Goal: Transaction & Acquisition: Purchase product/service

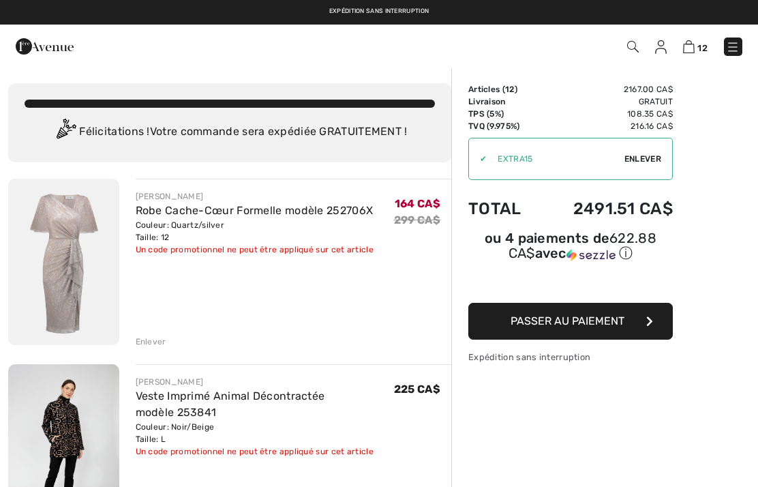
click at [156, 346] on div "Enlever" at bounding box center [151, 342] width 31 height 12
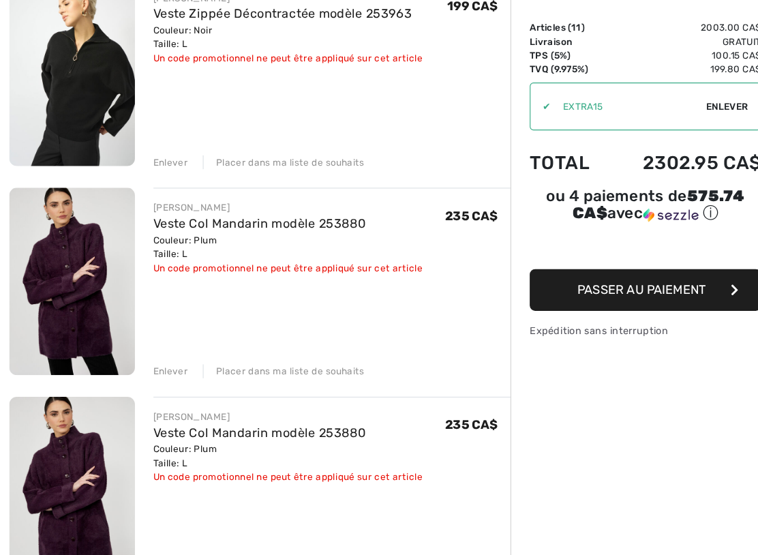
scroll to position [504, 0]
click at [151, 387] on div "Enlever" at bounding box center [151, 393] width 31 height 12
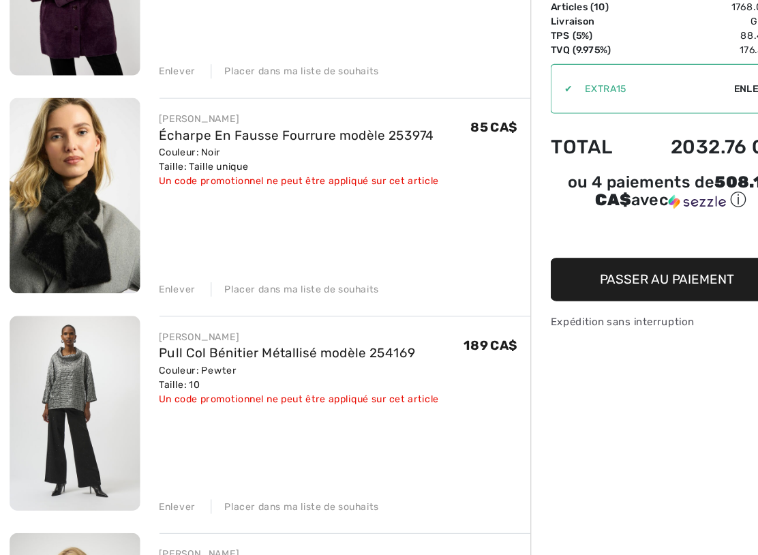
scroll to position [791, 0]
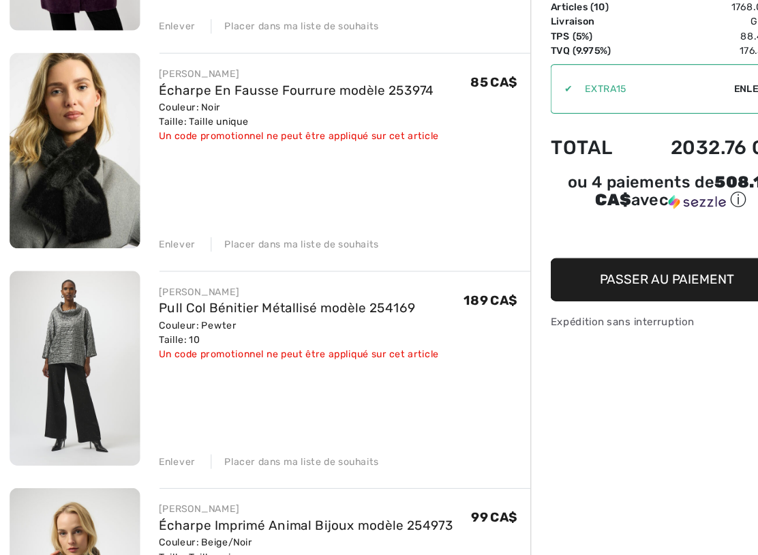
click at [152, 470] on div "Enlever" at bounding box center [151, 476] width 31 height 12
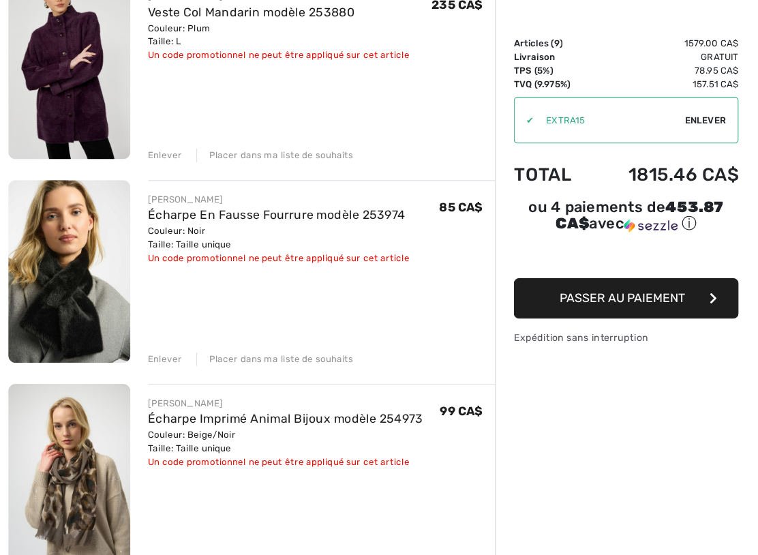
scroll to position [732, 0]
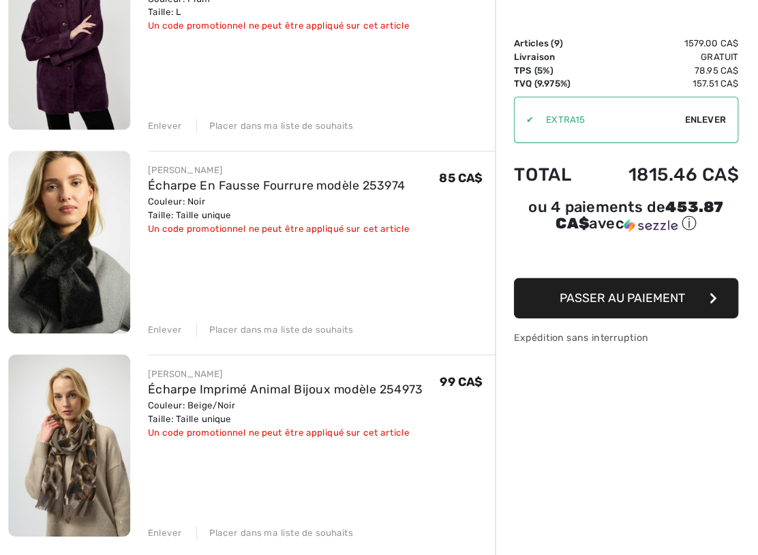
click at [149, 344] on div "Enlever" at bounding box center [151, 350] width 31 height 12
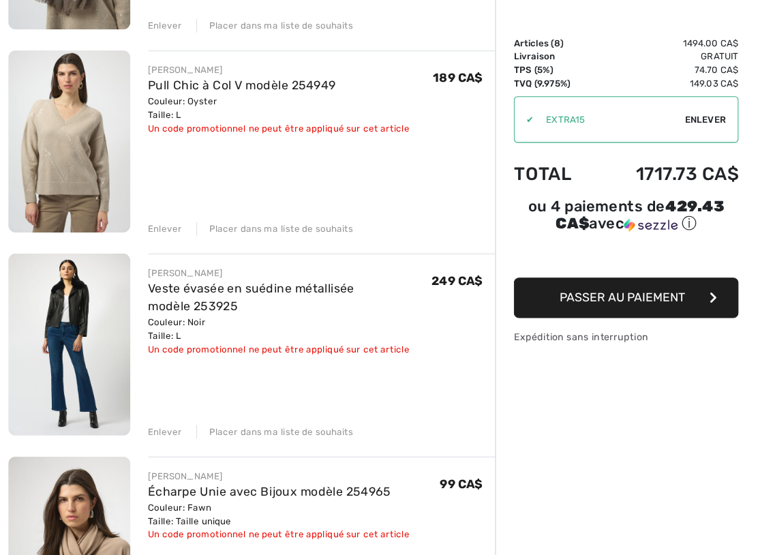
scroll to position [1011, 0]
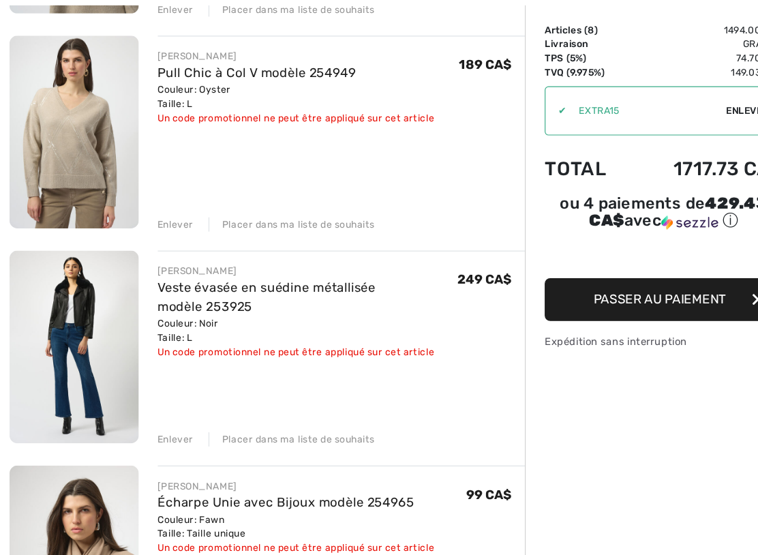
click at [149, 435] on div "Enlever" at bounding box center [151, 441] width 31 height 12
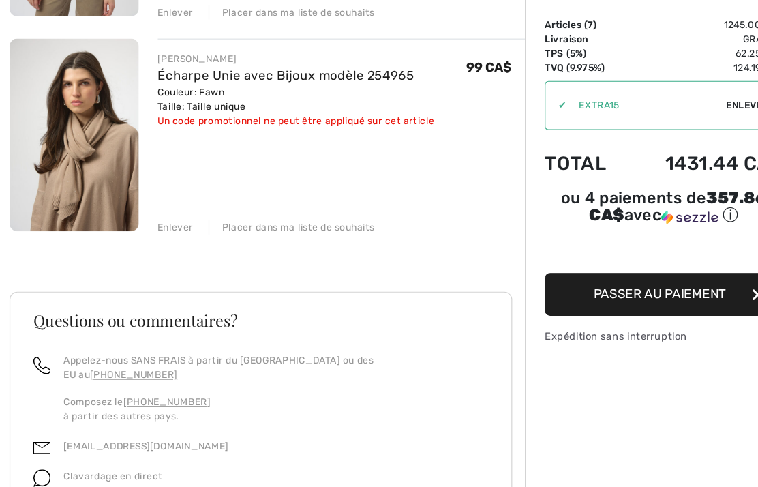
scroll to position [1187, 0]
click at [158, 258] on div "Enlever" at bounding box center [151, 264] width 31 height 12
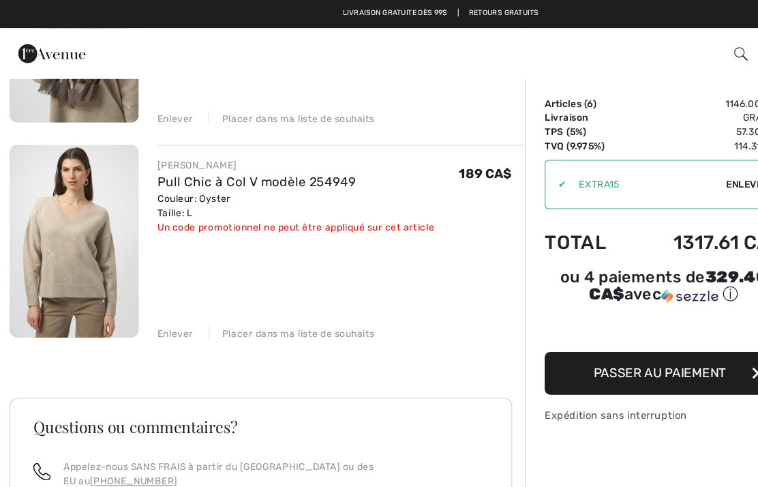
scroll to position [964, 0]
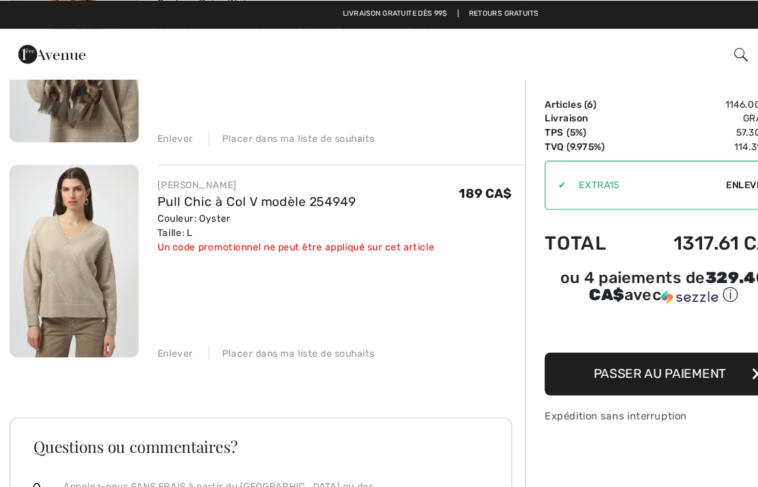
click at [151, 298] on div "Enlever" at bounding box center [151, 303] width 31 height 12
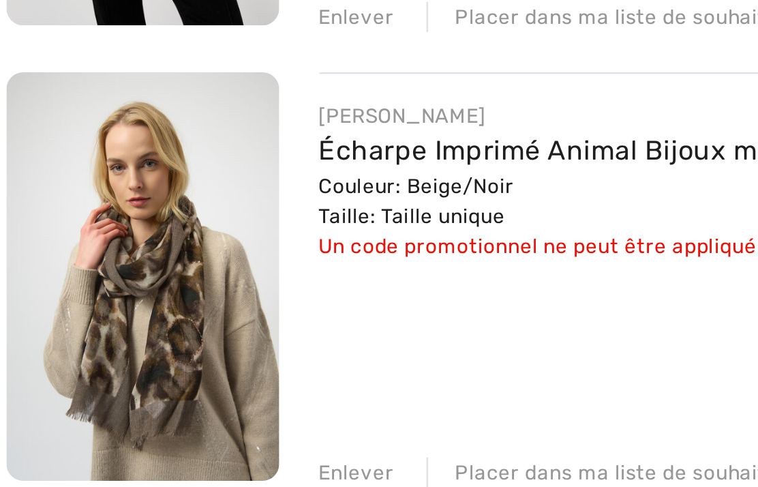
scroll to position [713, 0]
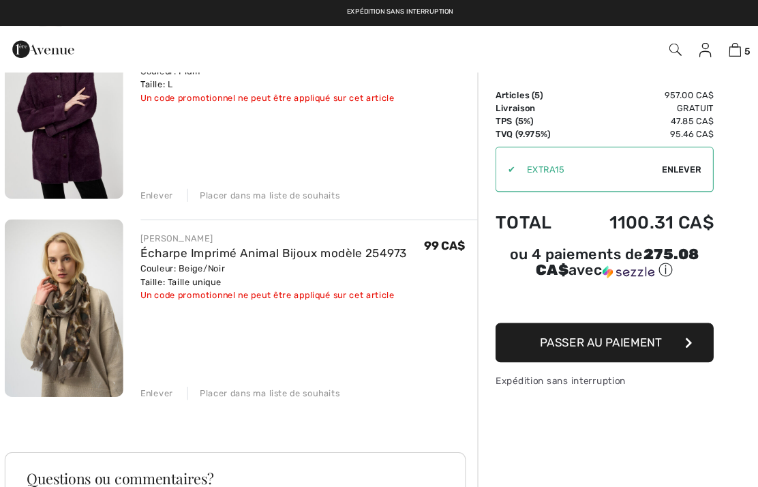
click at [85, 301] on img at bounding box center [63, 289] width 111 height 166
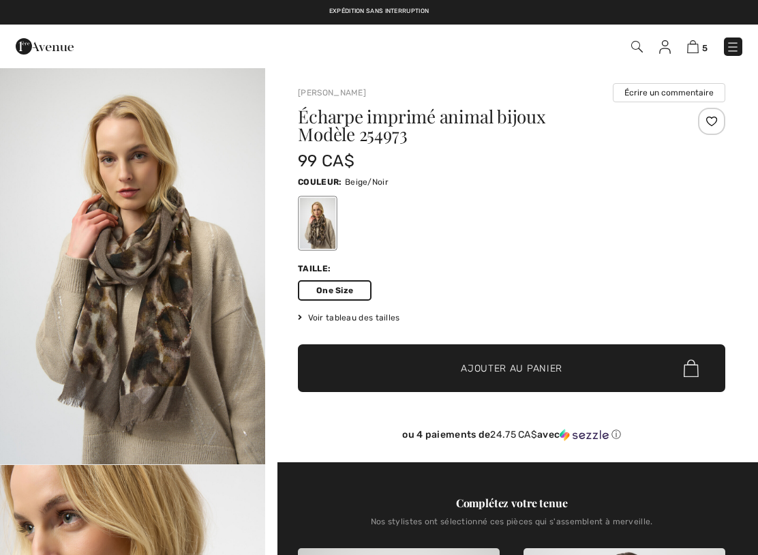
checkbox input "true"
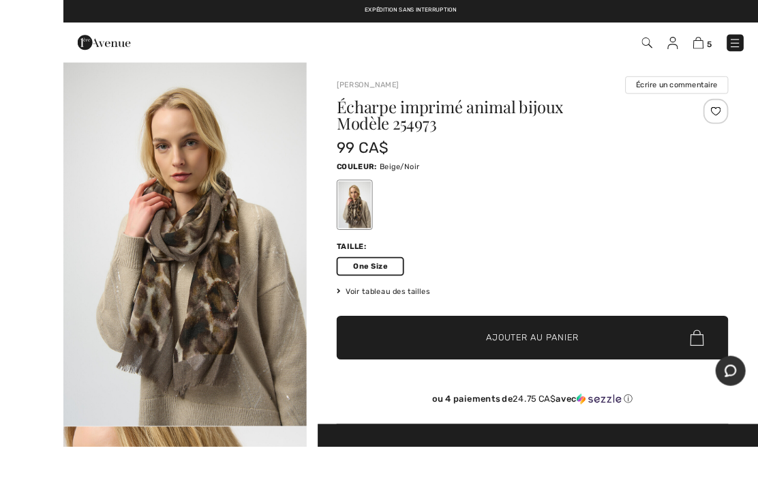
scroll to position [7, 0]
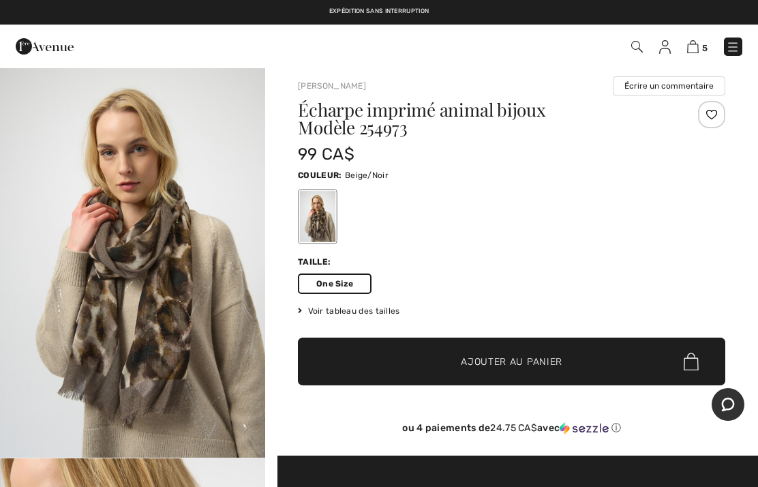
click at [707, 49] on span "5" at bounding box center [704, 48] width 5 height 10
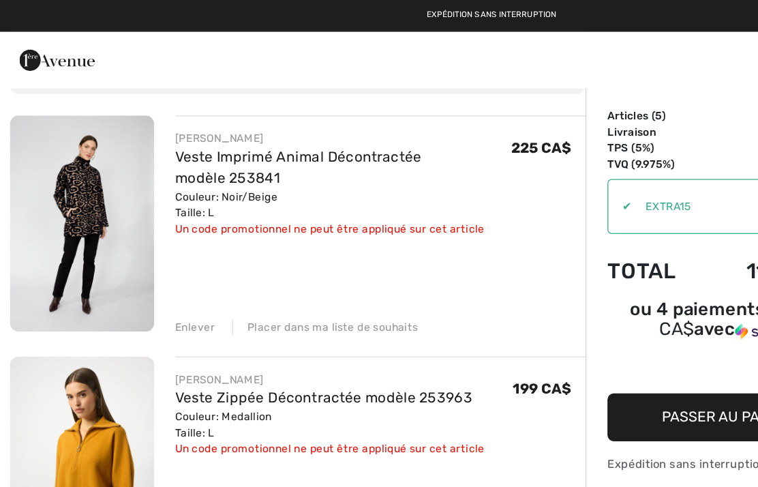
scroll to position [87, 0]
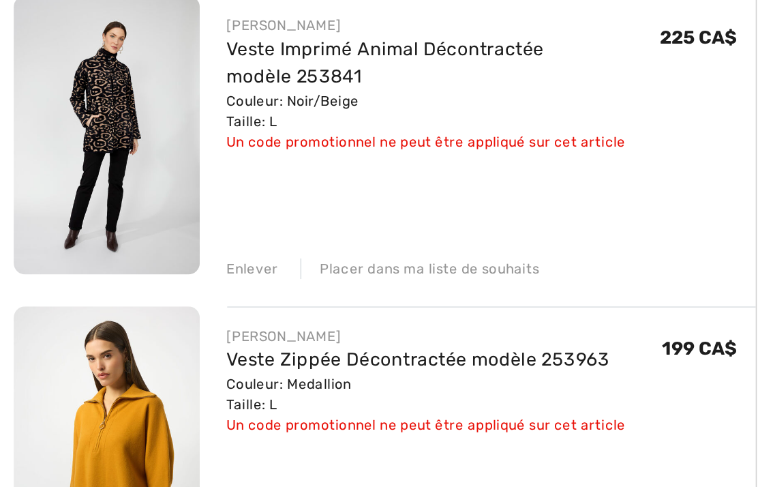
click at [151, 248] on div "Enlever" at bounding box center [151, 254] width 31 height 12
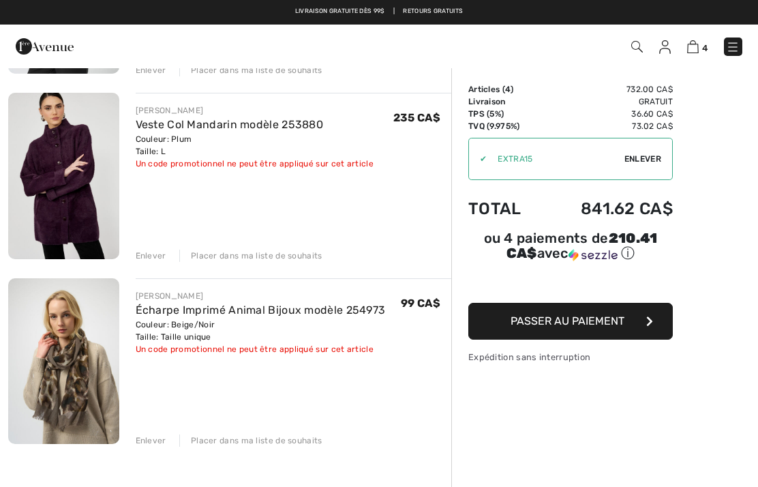
scroll to position [443, 0]
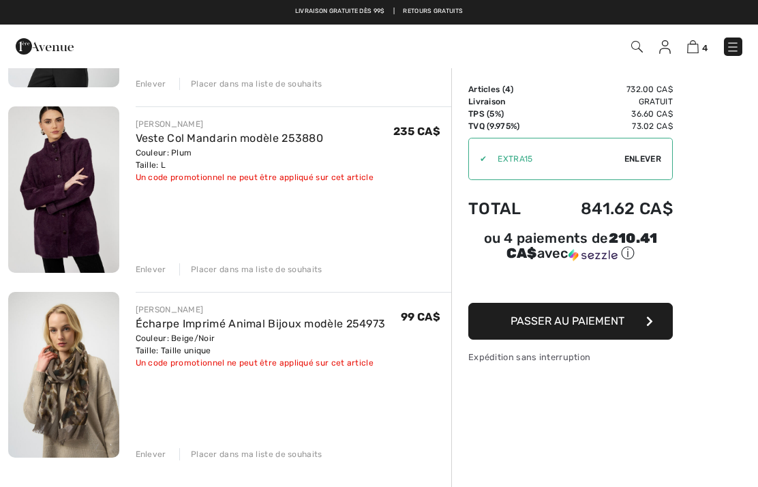
click at [643, 164] on span "Enlever" at bounding box center [643, 159] width 37 height 12
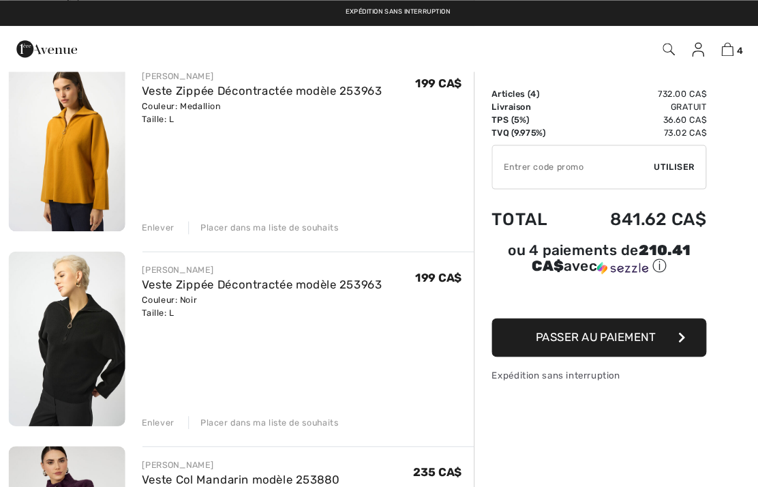
scroll to position [118, 0]
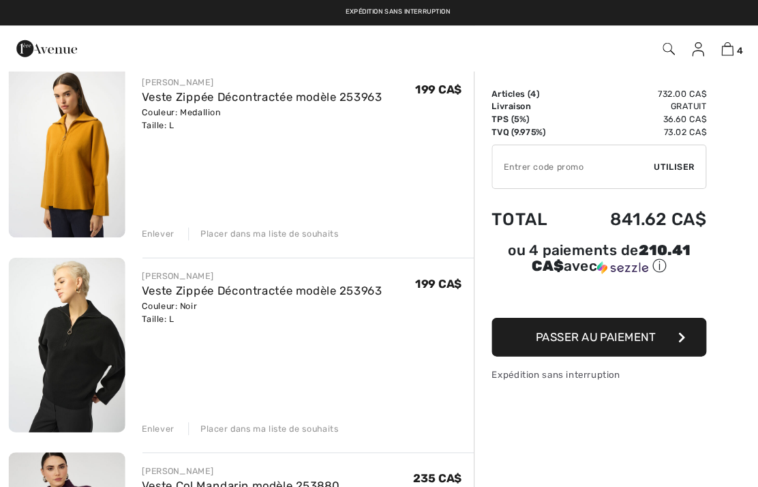
click at [154, 223] on div "Enlever" at bounding box center [151, 223] width 31 height 12
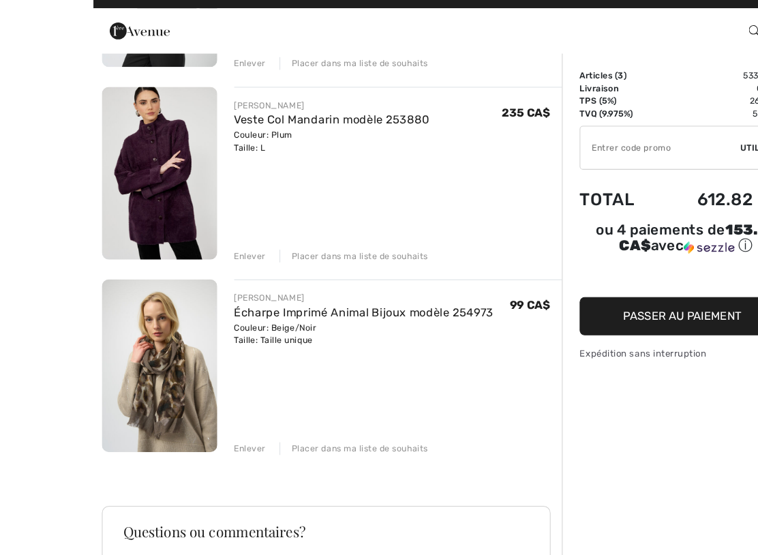
scroll to position [267, 0]
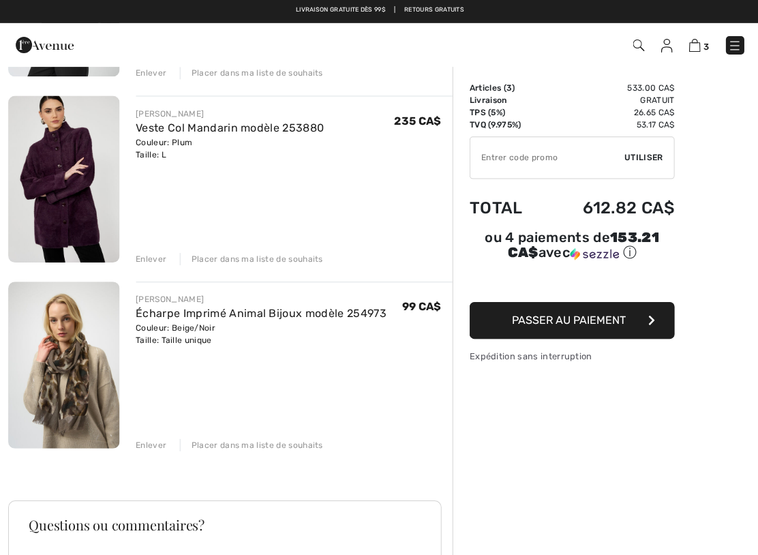
click at [149, 439] on div "Enlever" at bounding box center [151, 445] width 31 height 12
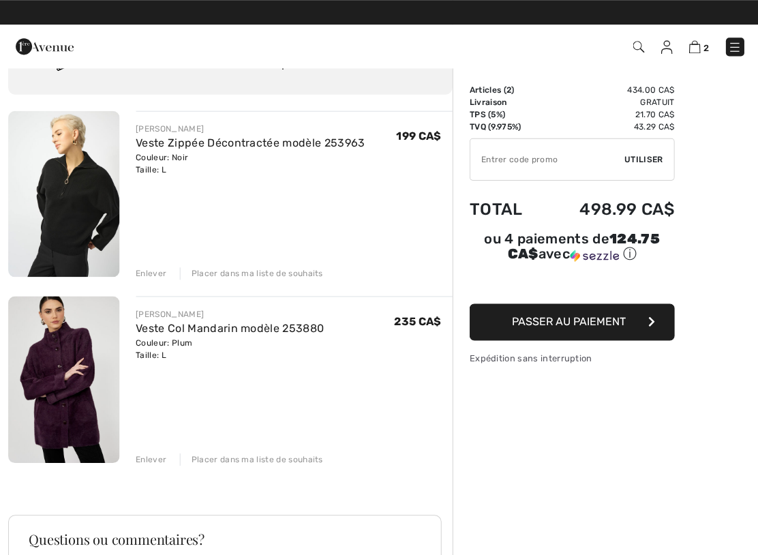
scroll to position [68, 0]
click at [88, 200] on img at bounding box center [63, 193] width 111 height 166
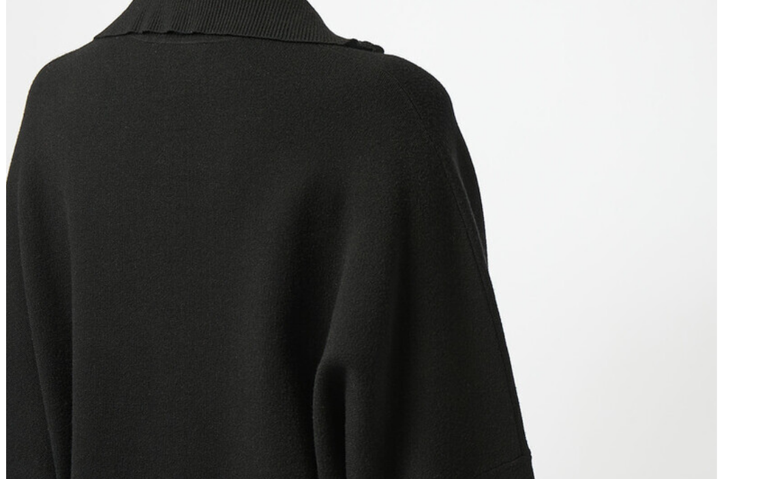
scroll to position [287, 0]
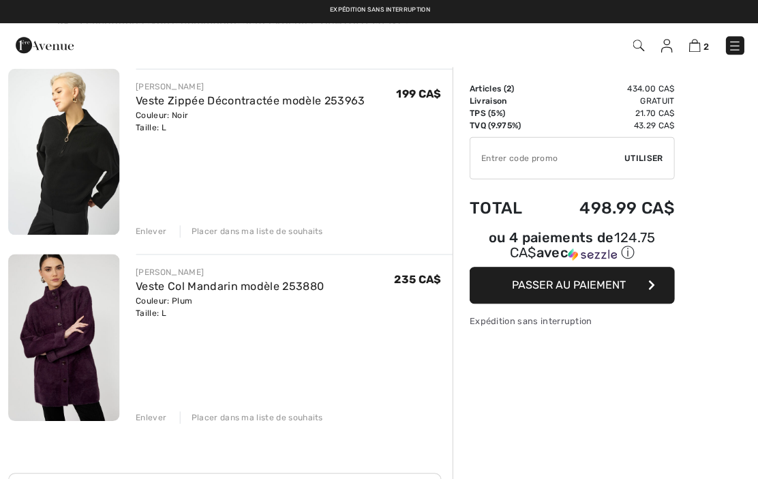
scroll to position [110, 0]
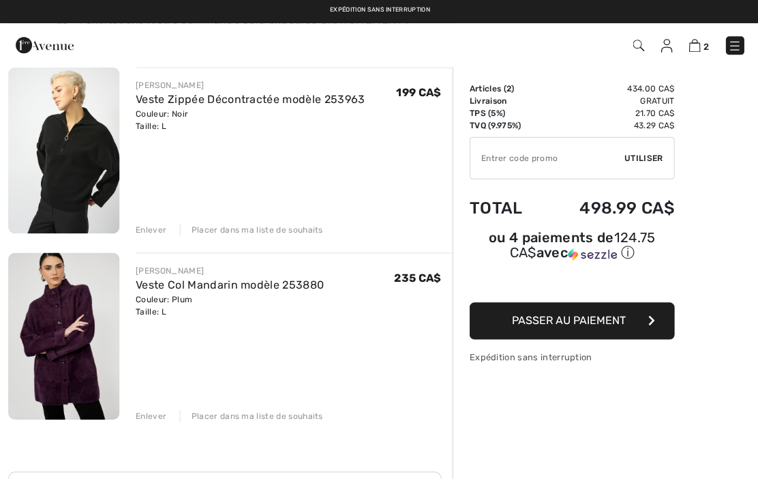
click at [289, 223] on div "Enlever Placer dans ma liste de souhaits" at bounding box center [294, 229] width 316 height 15
click at [247, 234] on div "Placer dans ma liste de souhaits" at bounding box center [250, 230] width 143 height 12
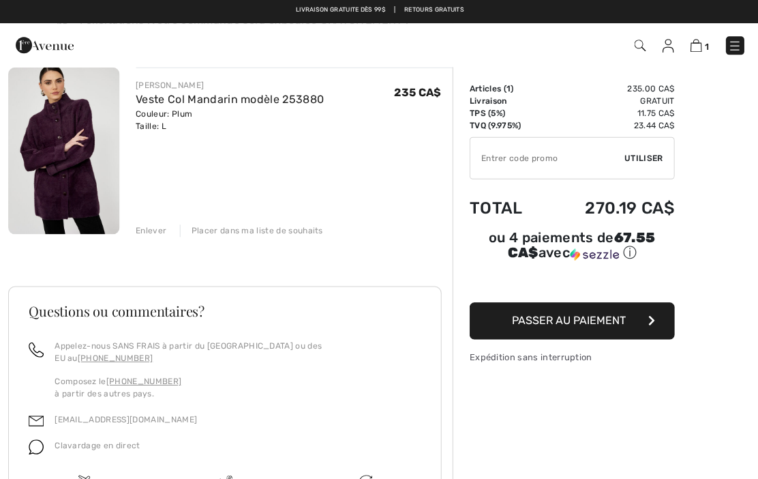
click at [61, 147] on img at bounding box center [63, 151] width 111 height 166
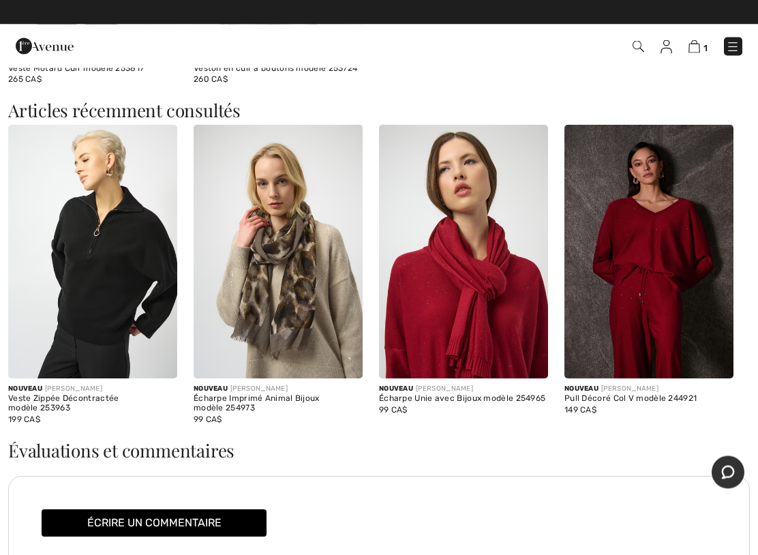
scroll to position [1834, 0]
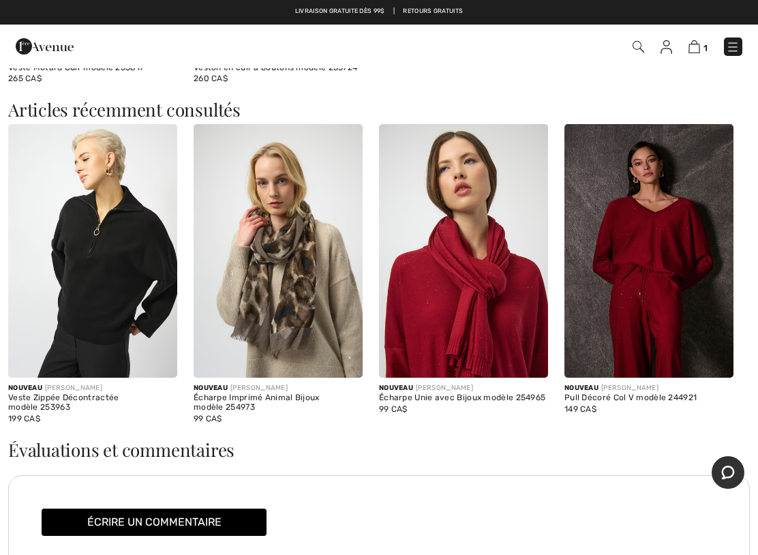
click at [487, 273] on img at bounding box center [463, 251] width 169 height 254
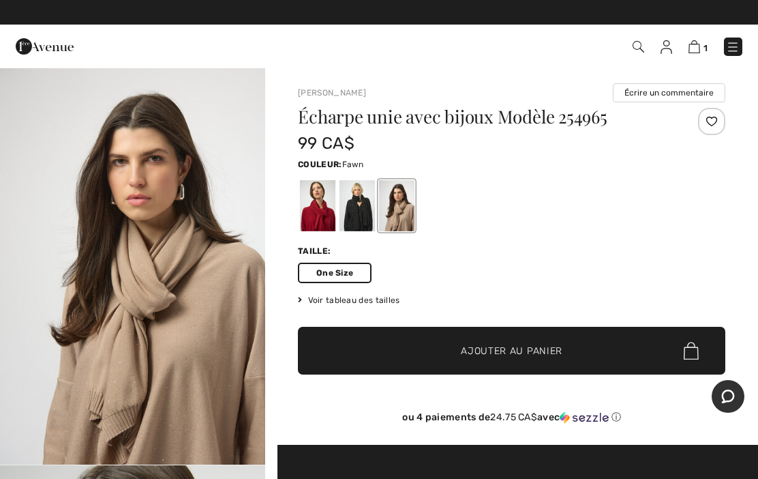
click at [404, 213] on div at bounding box center [396, 205] width 35 height 51
click at [366, 214] on div at bounding box center [357, 205] width 35 height 51
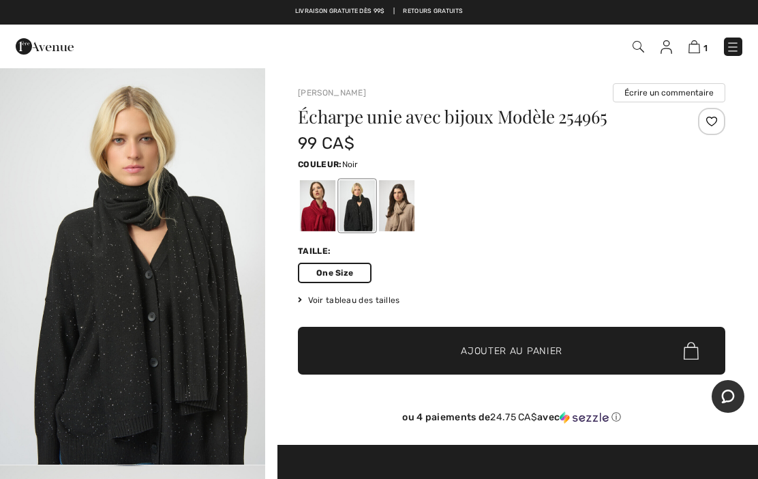
click at [399, 226] on div at bounding box center [396, 205] width 35 height 51
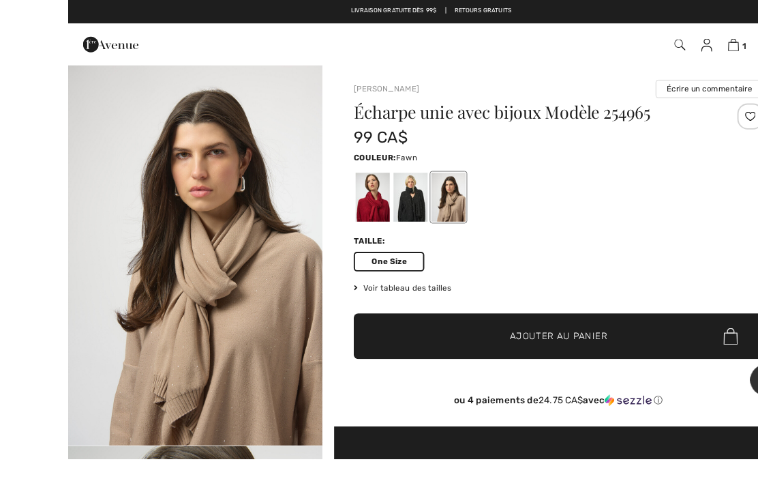
scroll to position [3, 0]
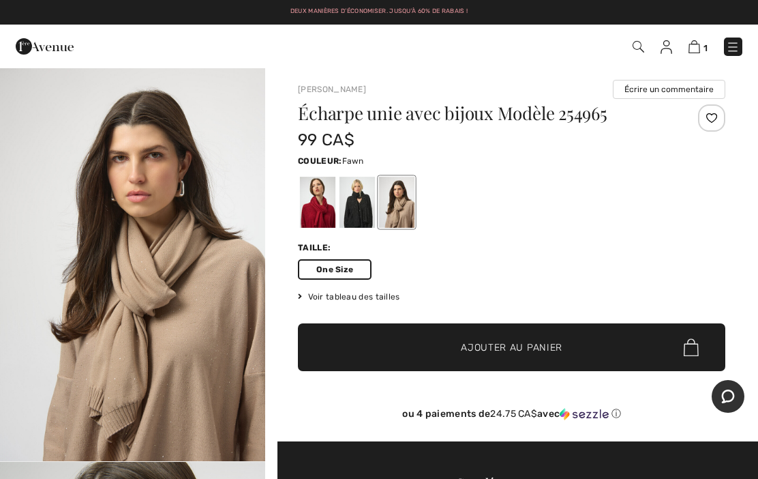
click at [454, 339] on span "✔ Ajouté au panier Ajouter au panier" at bounding box center [512, 347] width 428 height 48
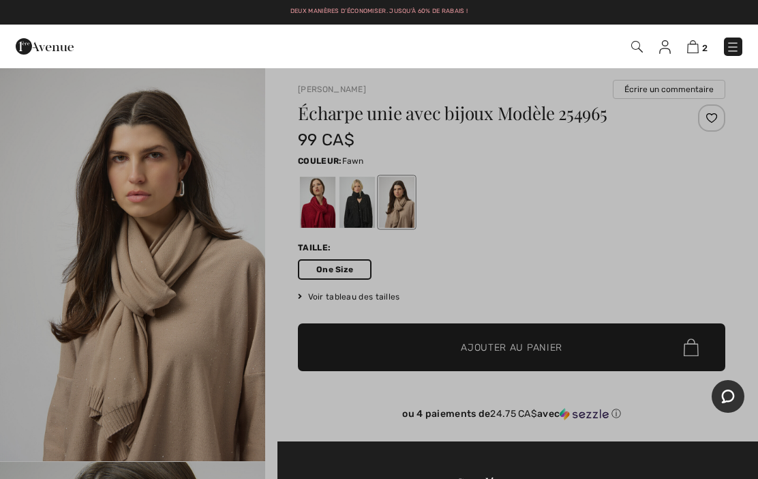
click at [635, 48] on img at bounding box center [637, 47] width 12 height 12
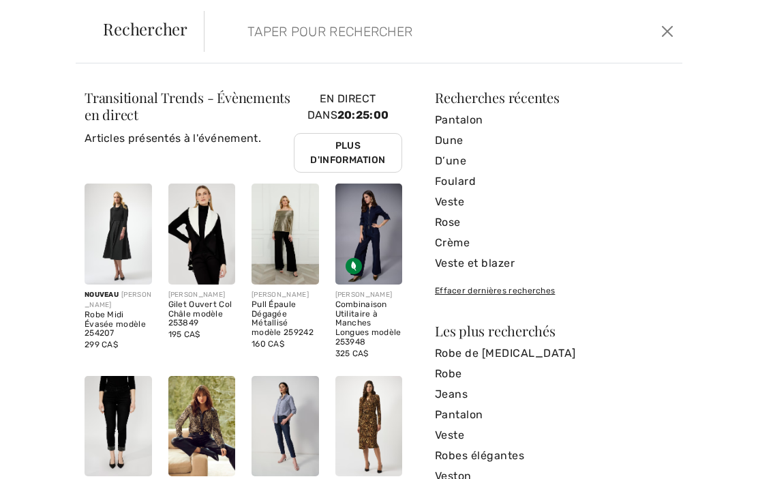
click at [269, 36] on input "search" at bounding box center [394, 31] width 315 height 41
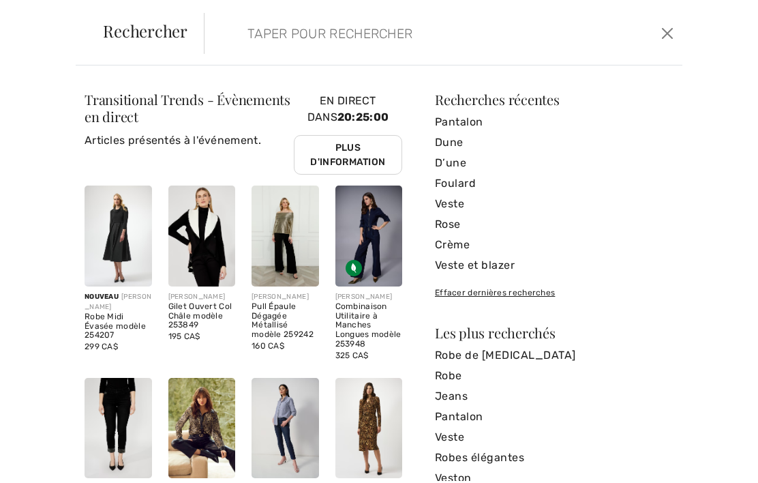
scroll to position [3, 0]
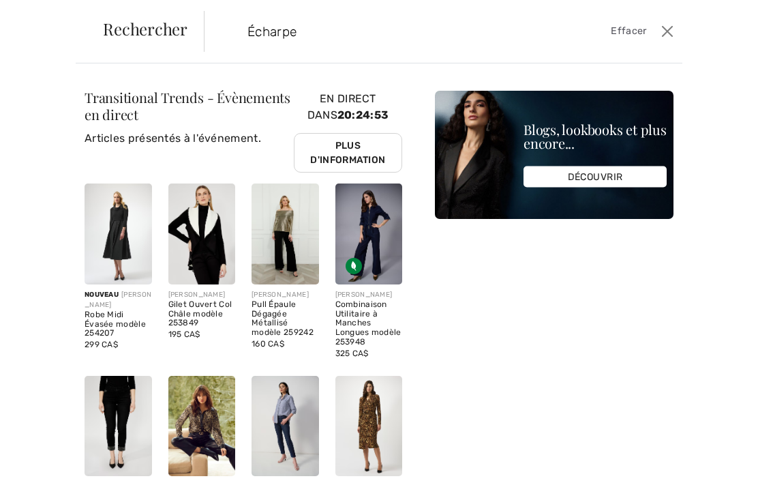
type input "Écharpe"
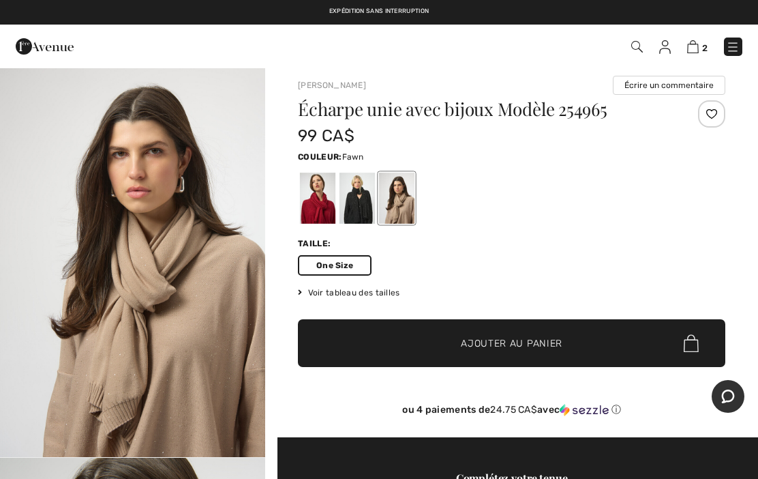
click at [636, 42] on img at bounding box center [637, 47] width 12 height 12
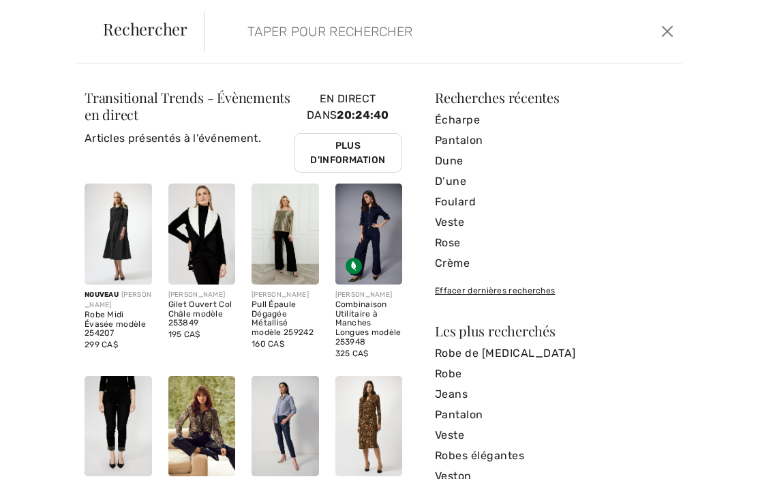
click at [284, 40] on input "search" at bounding box center [394, 31] width 315 height 41
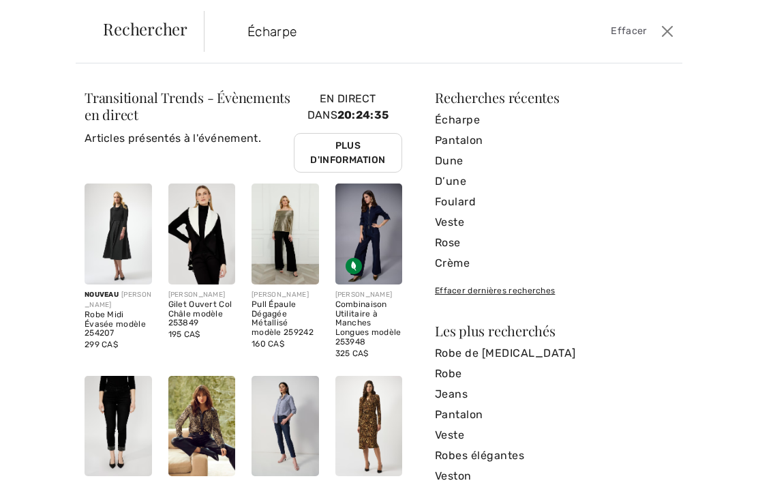
type input "Écharpe"
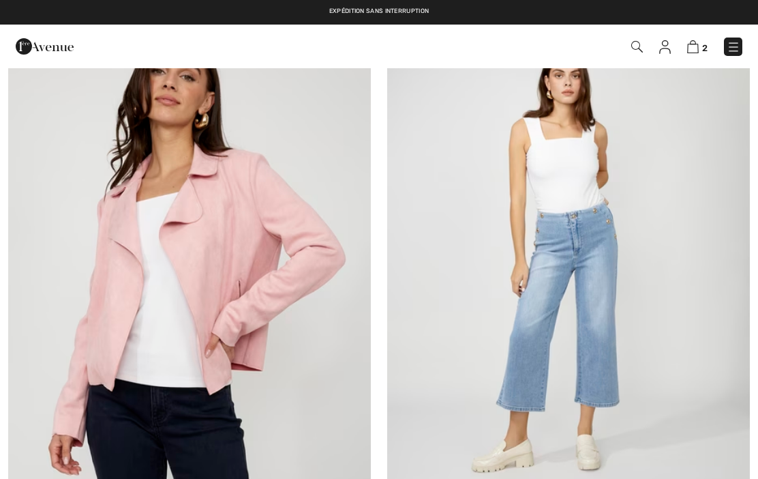
click at [640, 45] on img at bounding box center [637, 47] width 12 height 12
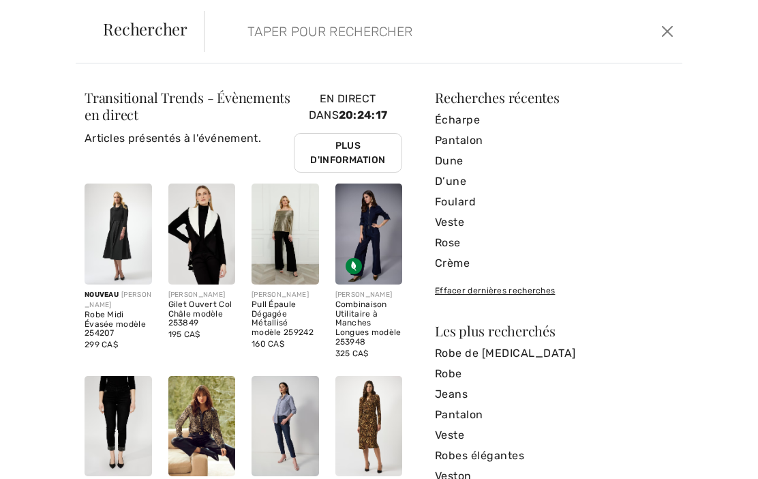
click at [272, 45] on input "search" at bounding box center [394, 31] width 315 height 41
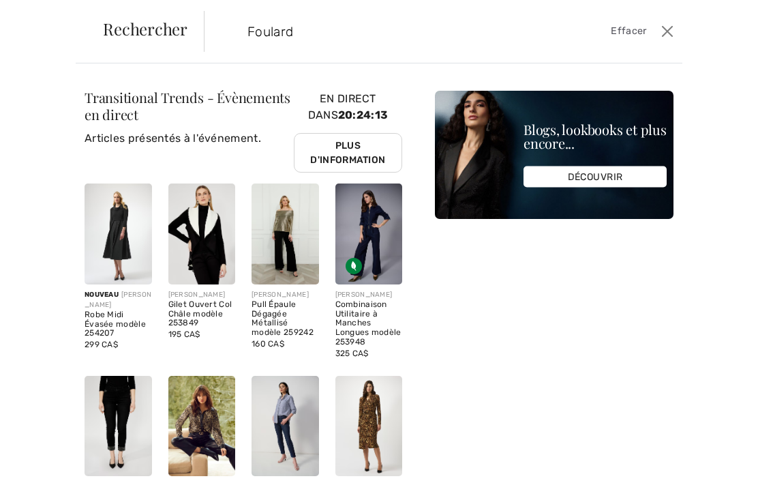
type input "Foulard"
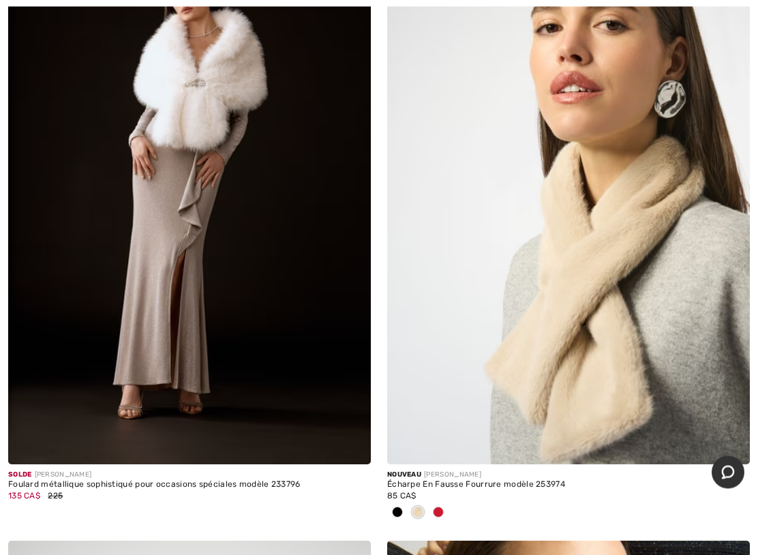
scroll to position [314, 0]
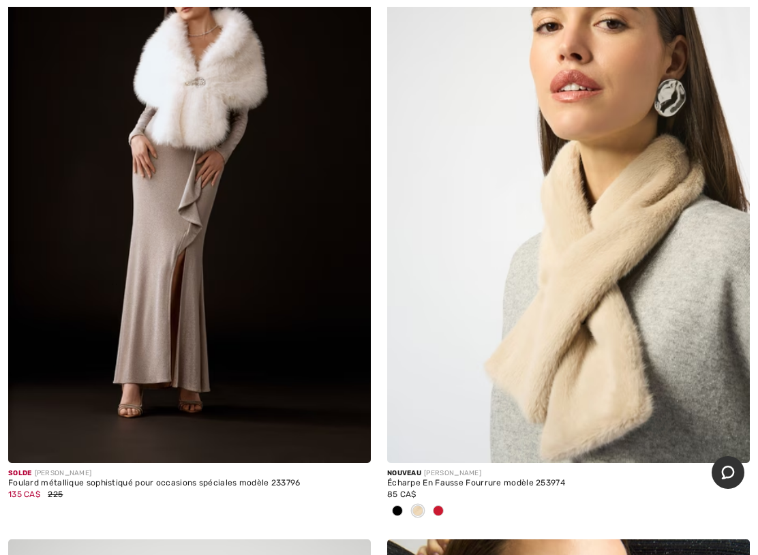
click at [600, 248] on img at bounding box center [568, 191] width 363 height 544
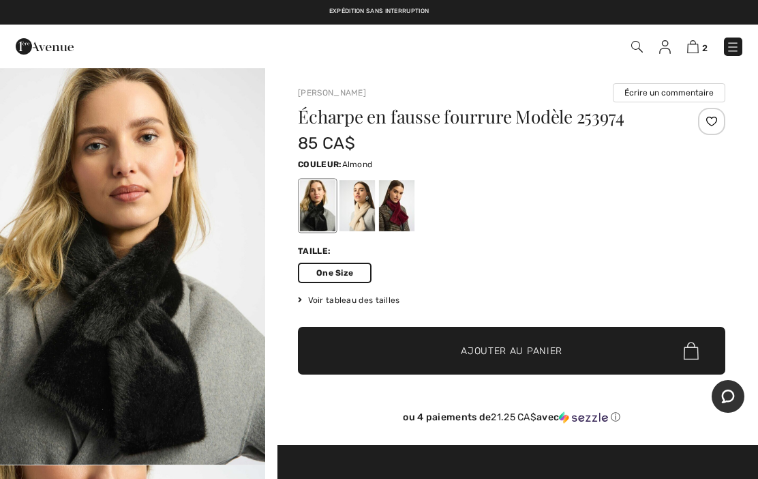
click at [365, 211] on div at bounding box center [357, 205] width 35 height 51
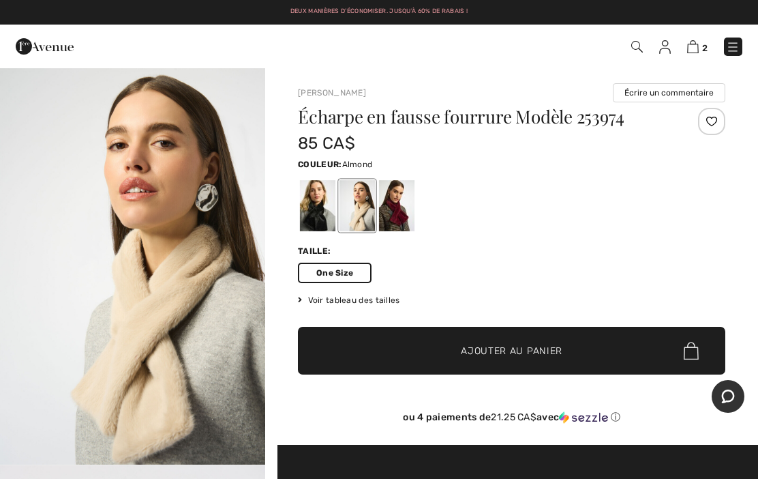
click at [532, 350] on span "Ajouter au panier" at bounding box center [512, 351] width 102 height 14
click at [0, 0] on div at bounding box center [0, 0] width 0 height 0
click at [708, 61] on div "3 Ajouté au panier Frank Lyman Veste Col Mandarin Modèle 253880 235 CA$ Couleur…" at bounding box center [379, 47] width 758 height 44
click at [698, 43] on img at bounding box center [693, 46] width 12 height 13
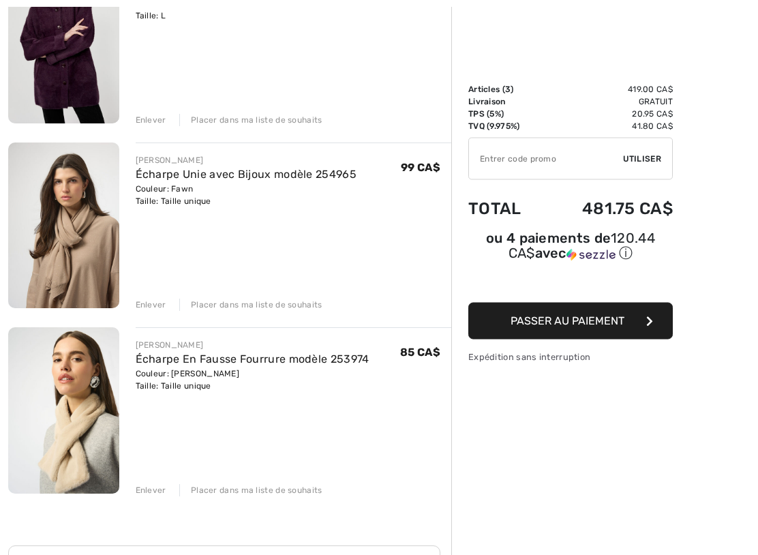
scroll to position [222, 0]
click at [149, 309] on div "Enlever" at bounding box center [151, 305] width 31 height 12
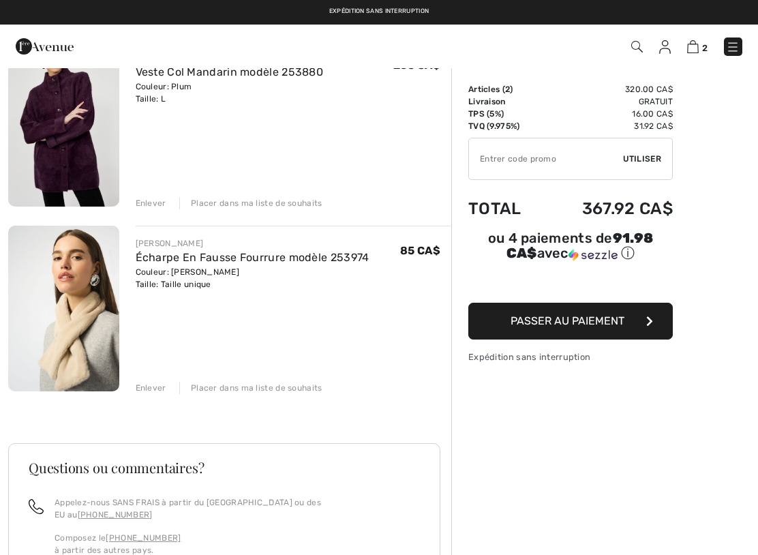
scroll to position [138, 0]
click at [258, 200] on div "Placer dans ma liste de souhaits" at bounding box center [250, 204] width 143 height 12
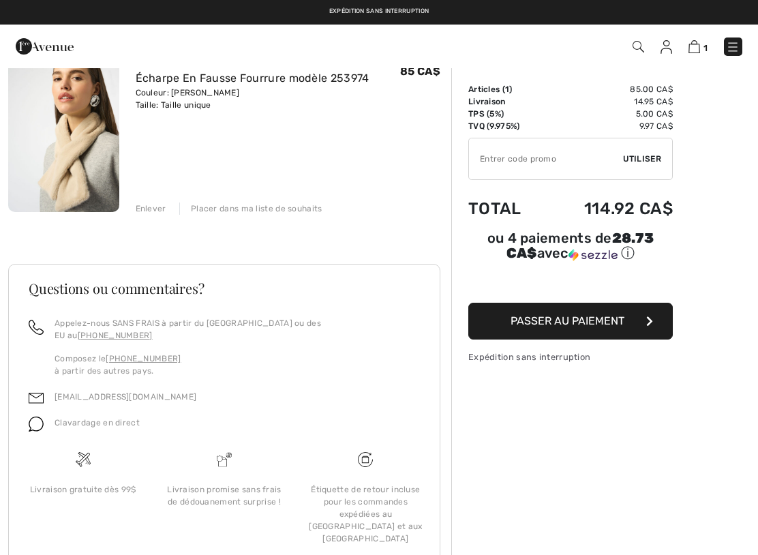
click at [69, 135] on img at bounding box center [63, 129] width 111 height 166
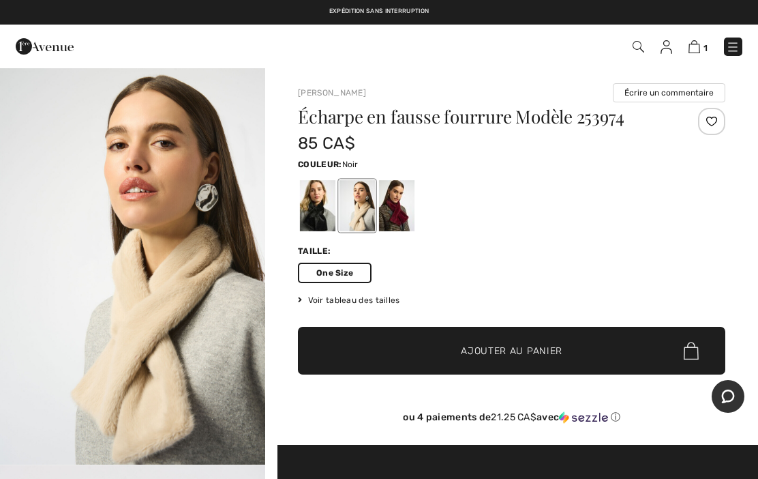
click at [318, 201] on div at bounding box center [317, 205] width 35 height 51
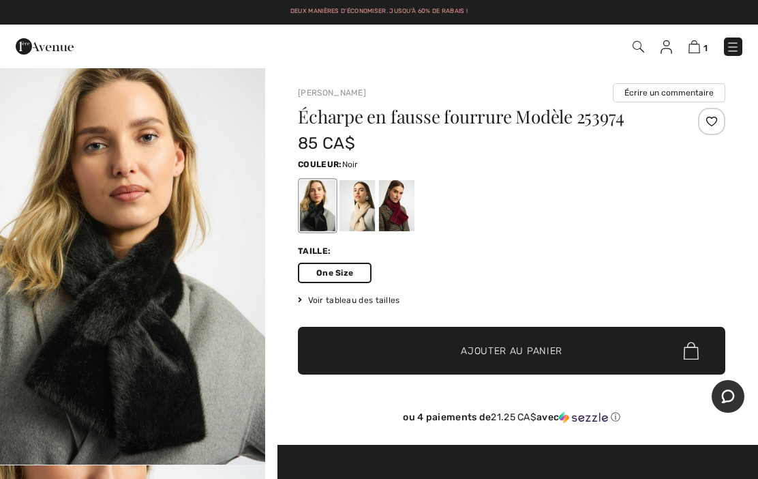
click at [490, 348] on span "Ajouter au panier" at bounding box center [512, 351] width 102 height 14
click at [395, 211] on div at bounding box center [396, 205] width 35 height 51
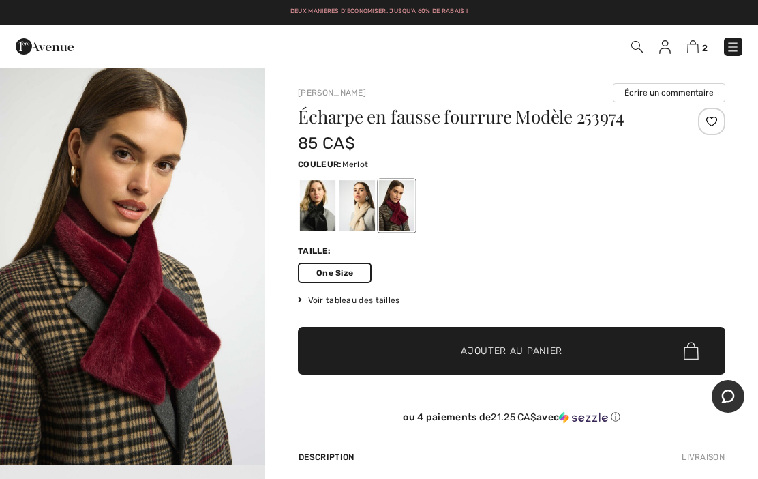
click at [356, 208] on div at bounding box center [357, 205] width 35 height 51
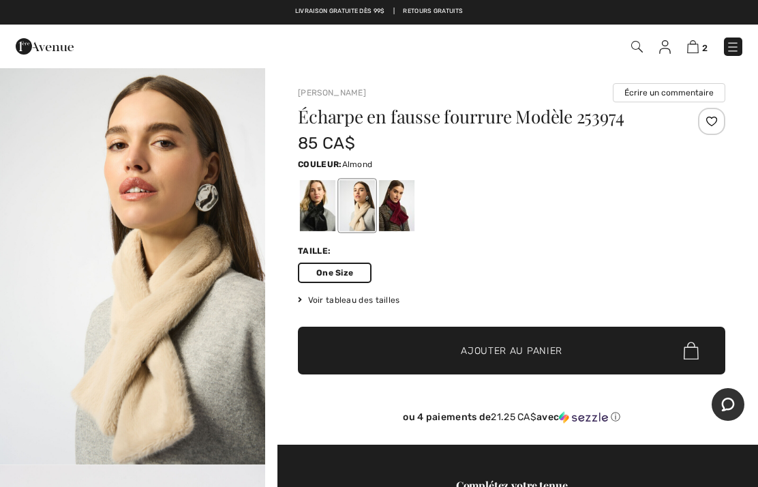
click at [693, 52] on img at bounding box center [693, 46] width 12 height 13
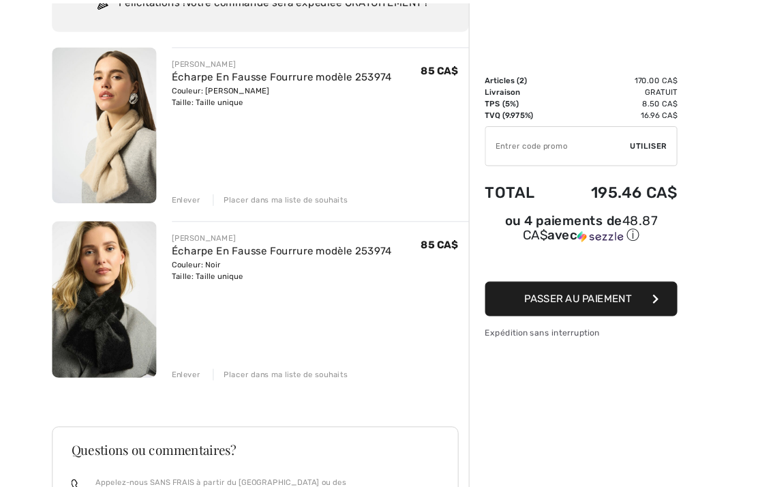
scroll to position [149, 0]
